Goal: Navigation & Orientation: Find specific page/section

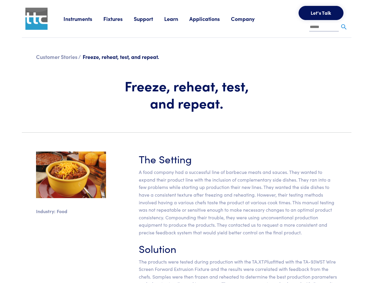
click at [186, 142] on section "Industry: Food The Setting A food company had a successful line of barbecue mea…" at bounding box center [186, 230] width 336 height 185
click at [84, 19] on link "Instruments" at bounding box center [83, 18] width 40 height 7
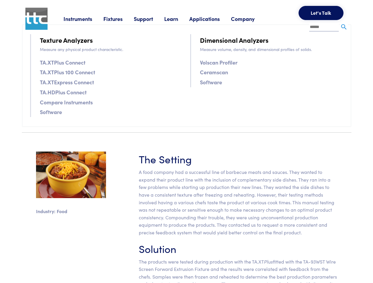
click at [119, 19] on link "Fixtures" at bounding box center [118, 18] width 30 height 7
click at [150, 19] on link "Support" at bounding box center [149, 18] width 30 height 7
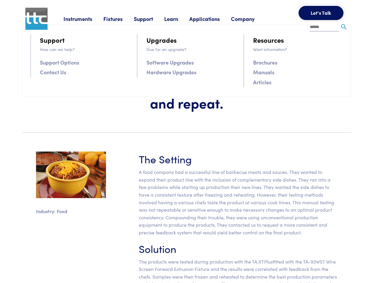
click at [178, 19] on link "Learn" at bounding box center [176, 18] width 25 height 7
click at [212, 19] on link "Applications" at bounding box center [210, 18] width 42 height 7
click at [250, 19] on link "Company" at bounding box center [248, 18] width 35 height 7
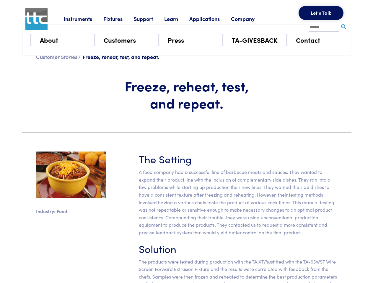
click at [321, 13] on button "Let's Talk" at bounding box center [320, 13] width 45 height 14
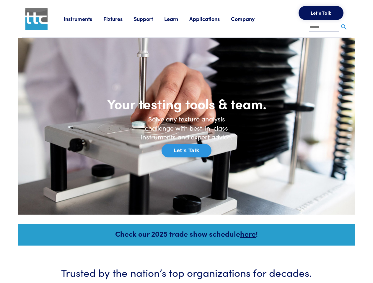
click at [186, 142] on h6 "Solve any texture analysis challenge with best-in-class instruments and expert …" at bounding box center [186, 128] width 100 height 27
click at [84, 19] on link "Instruments" at bounding box center [83, 18] width 40 height 7
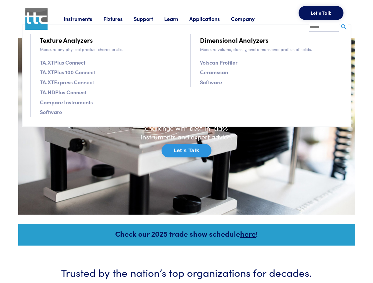
click at [119, 19] on link "Fixtures" at bounding box center [118, 18] width 30 height 7
